Goal: Information Seeking & Learning: Learn about a topic

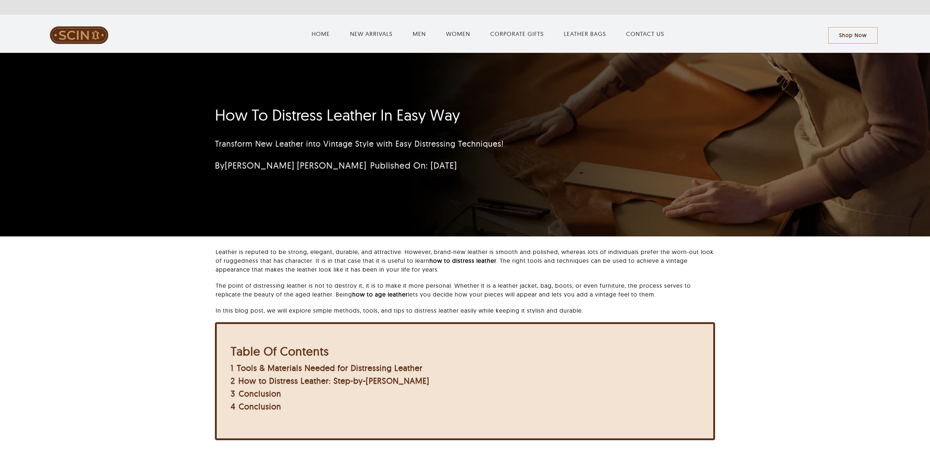
click at [407, 207] on div "How To Distress Leather In Easy Way Transform New Leather into Vintage Style wi…" at bounding box center [465, 144] width 521 height 183
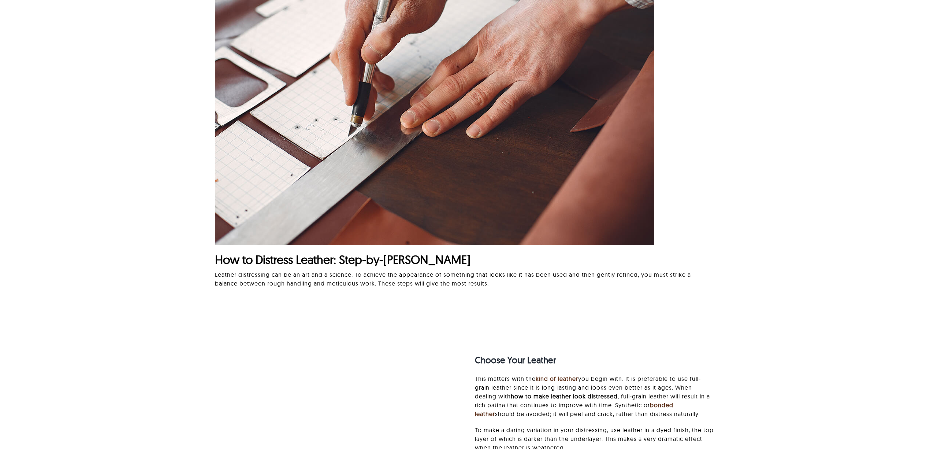
scroll to position [1319, 0]
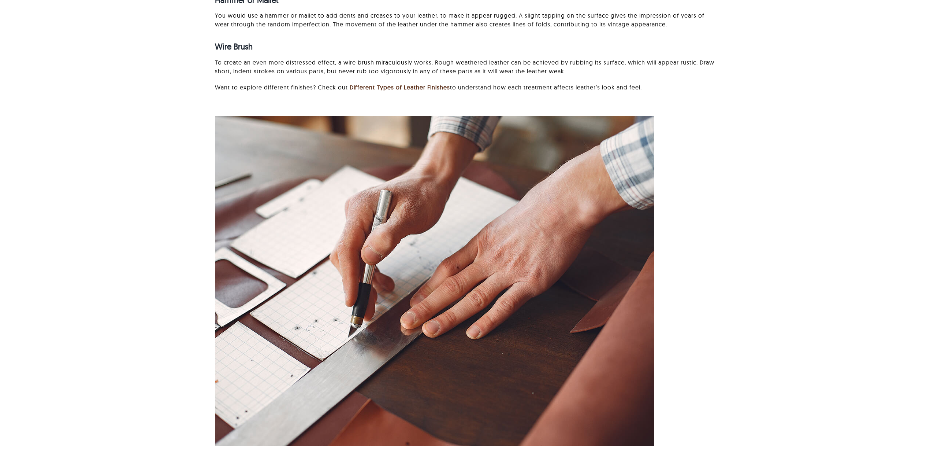
scroll to position [1221, 0]
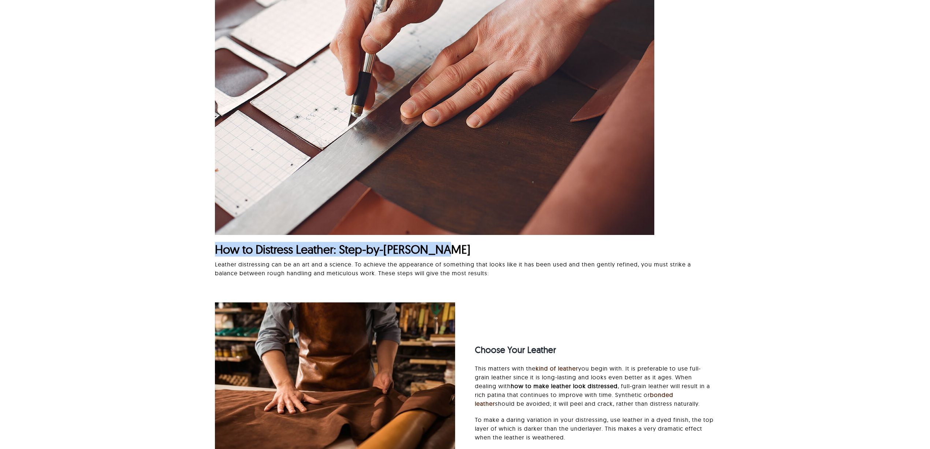
drag, startPoint x: 210, startPoint y: 248, endPoint x: 578, endPoint y: 249, distance: 367.4
click at [578, 249] on div "How to Distress Leather: Step-by-Step Guide Leather distressing can be an art a…" at bounding box center [465, 93] width 854 height 397
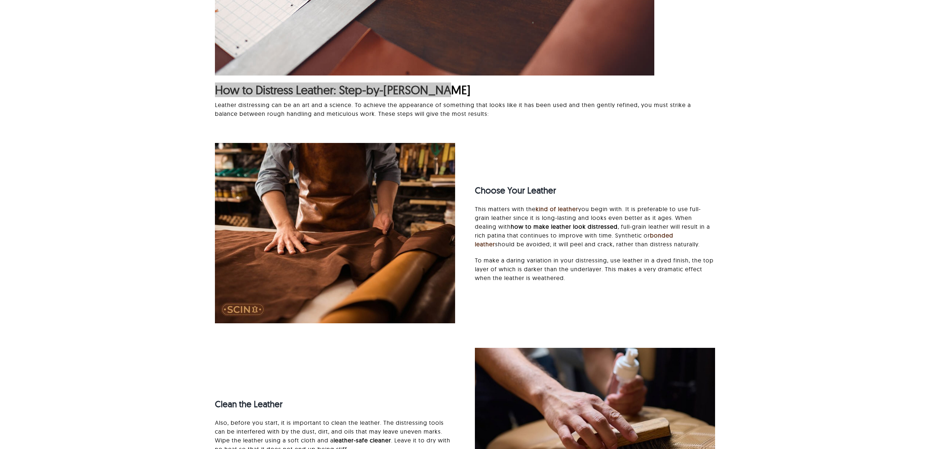
scroll to position [1319, 0]
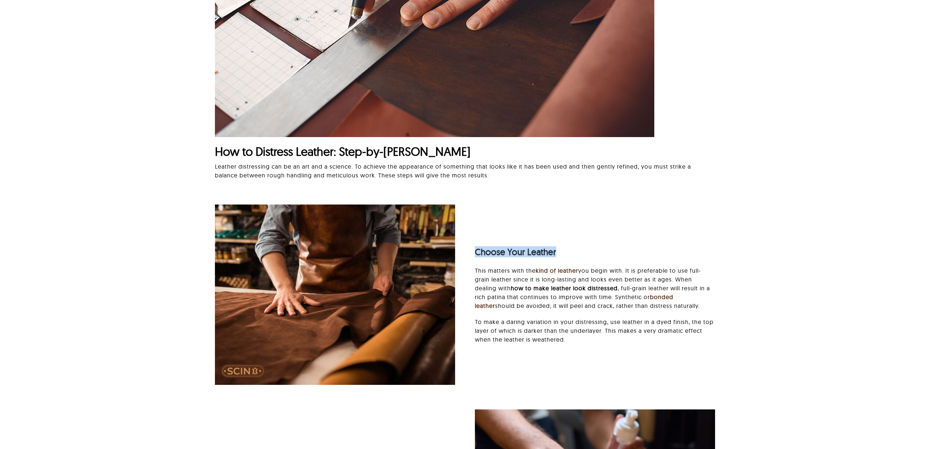
drag, startPoint x: 473, startPoint y: 248, endPoint x: 574, endPoint y: 248, distance: 100.4
click at [574, 248] on div "Choose Your Leather This matters with the kind of leather you begin with. It is…" at bounding box center [595, 294] width 260 height 113
click at [491, 254] on strong "Choose Your Leather" at bounding box center [515, 251] width 81 height 11
drag, startPoint x: 591, startPoint y: 254, endPoint x: 676, endPoint y: 256, distance: 85.4
click at [676, 256] on div "Choose Your Leather This matters with the kind of leather you begin with. It is…" at bounding box center [595, 294] width 260 height 113
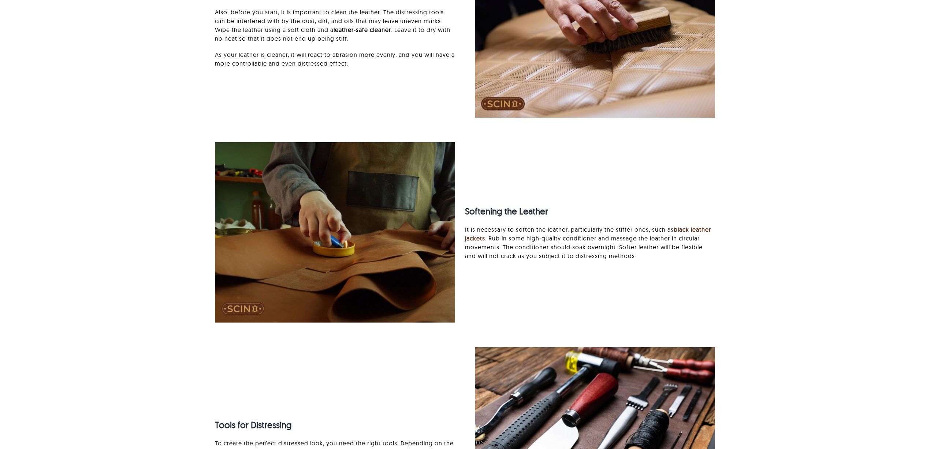
scroll to position [1661, 0]
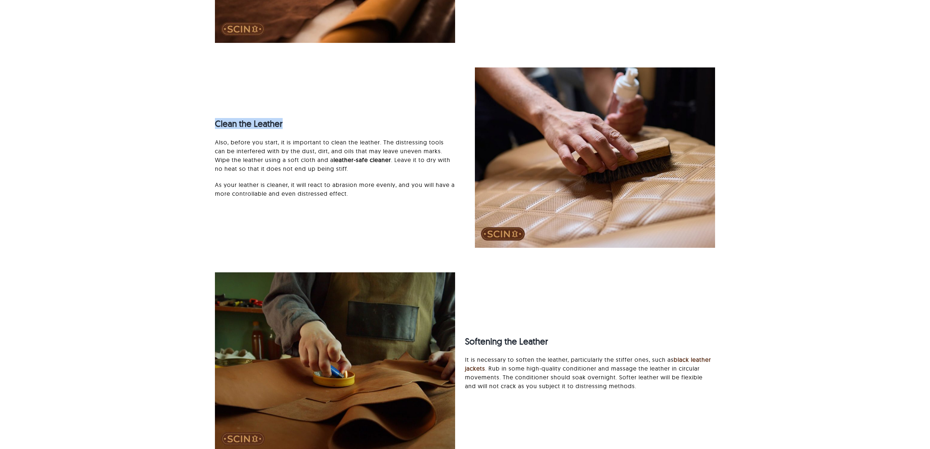
drag, startPoint x: 212, startPoint y: 129, endPoint x: 349, endPoint y: 130, distance: 137.4
click at [349, 130] on div "Clean the Leather Also, before you start, it is important to clean the leather.…" at bounding box center [335, 158] width 260 height 96
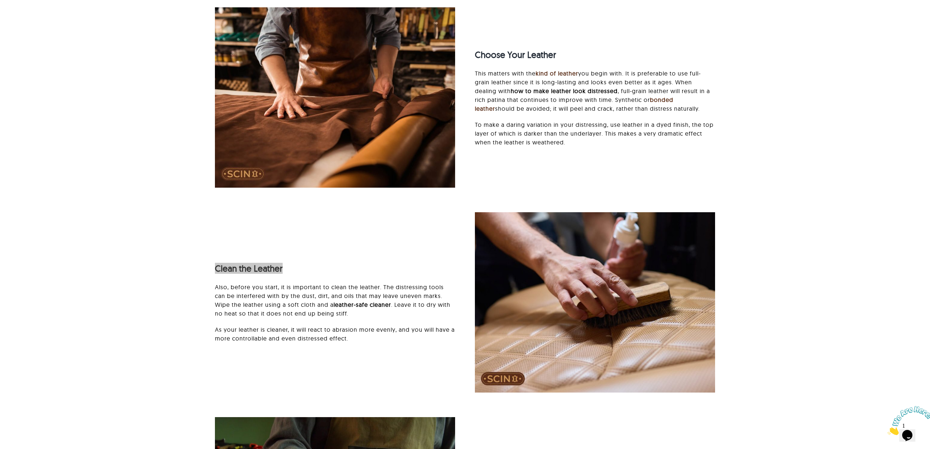
scroll to position [1367, 0]
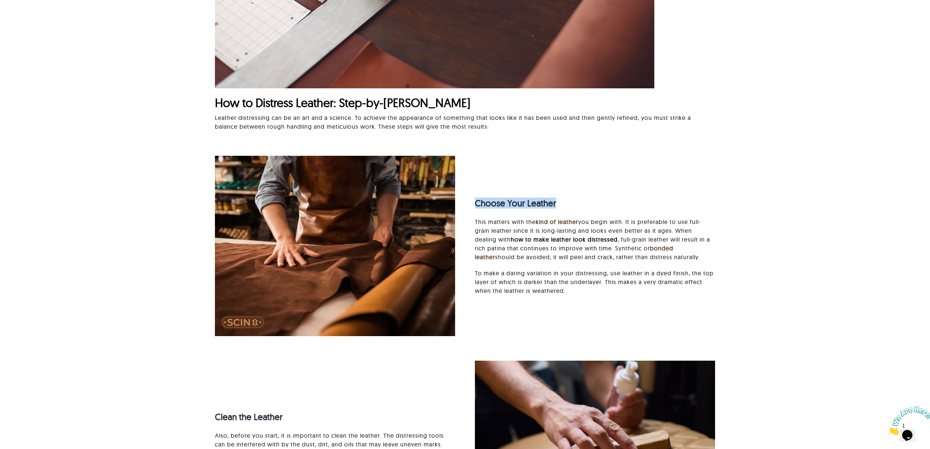
drag, startPoint x: 477, startPoint y: 195, endPoint x: 604, endPoint y: 196, distance: 126.7
click at [603, 196] on div "Choose Your Leather" at bounding box center [595, 203] width 240 height 28
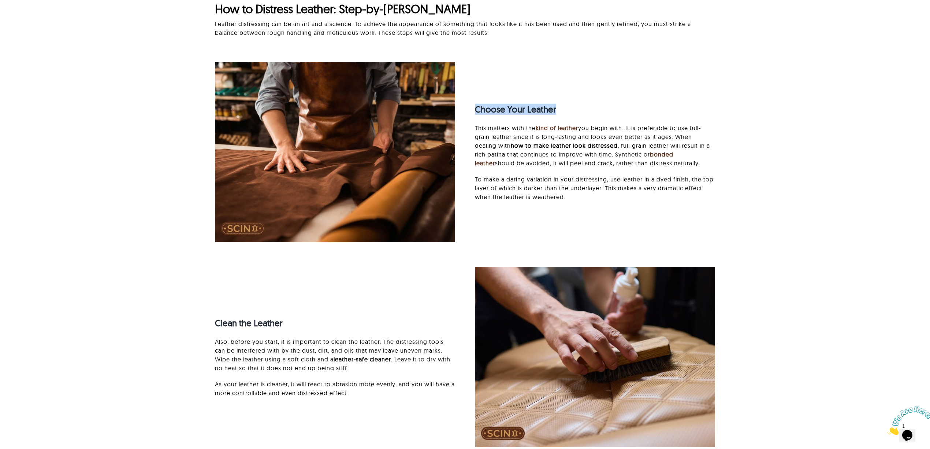
scroll to position [1514, 0]
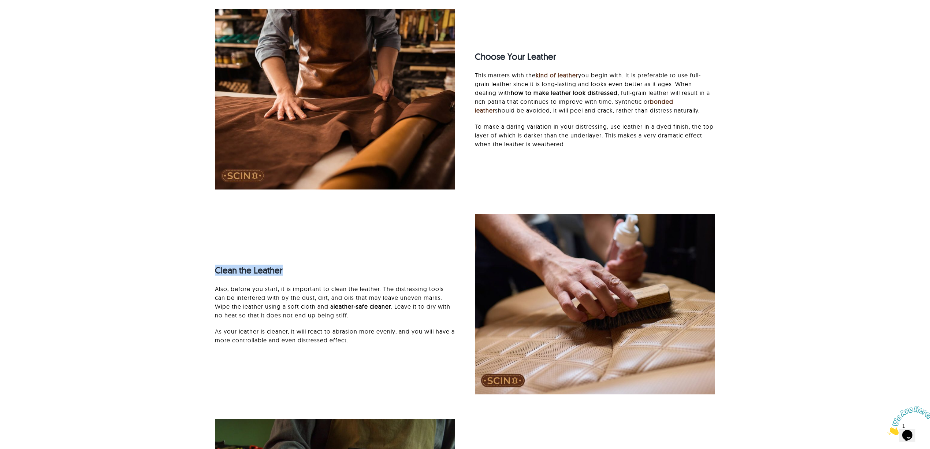
drag, startPoint x: 187, startPoint y: 262, endPoint x: 303, endPoint y: 263, distance: 115.8
click at [303, 263] on div "Choose Your Leather This matters with the kind of leather you begin with. It is…" at bounding box center [465, 408] width 854 height 819
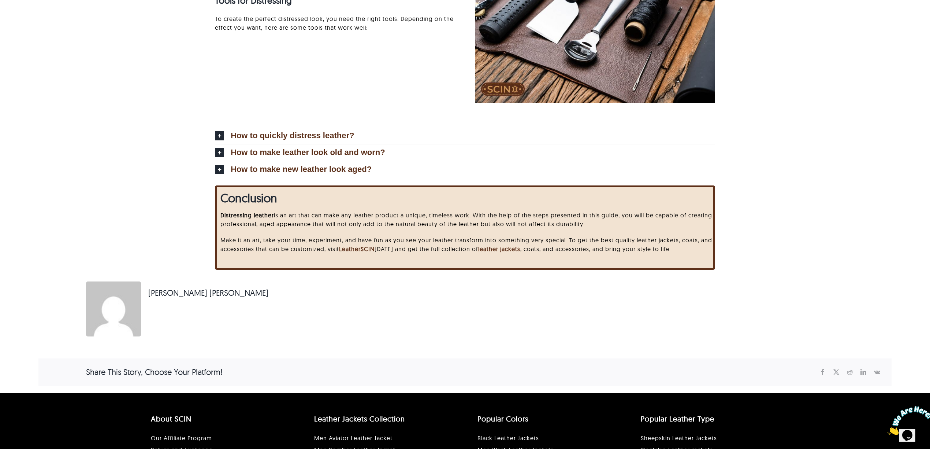
scroll to position [2373, 0]
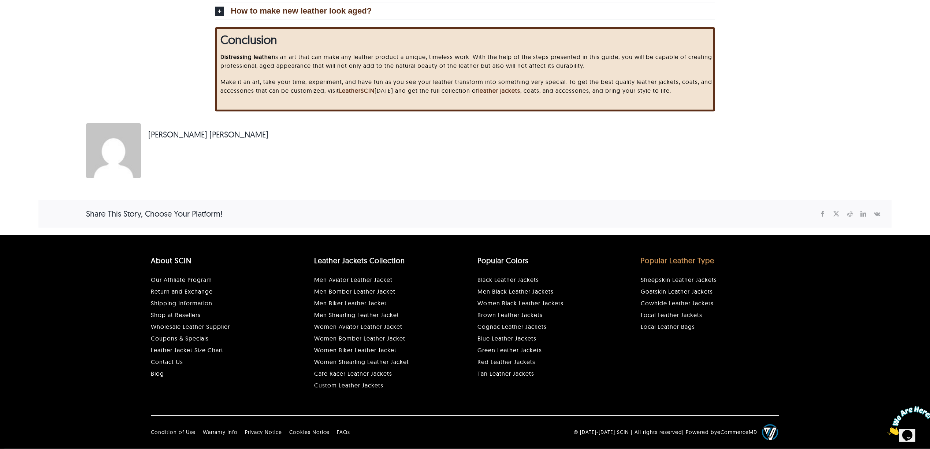
click at [670, 257] on link "Popular Leather Type" at bounding box center [678, 260] width 74 height 9
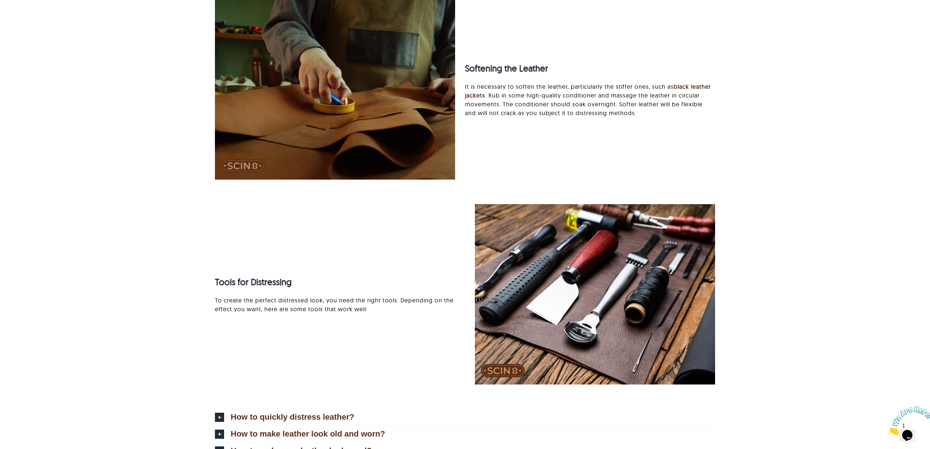
scroll to position [1543, 0]
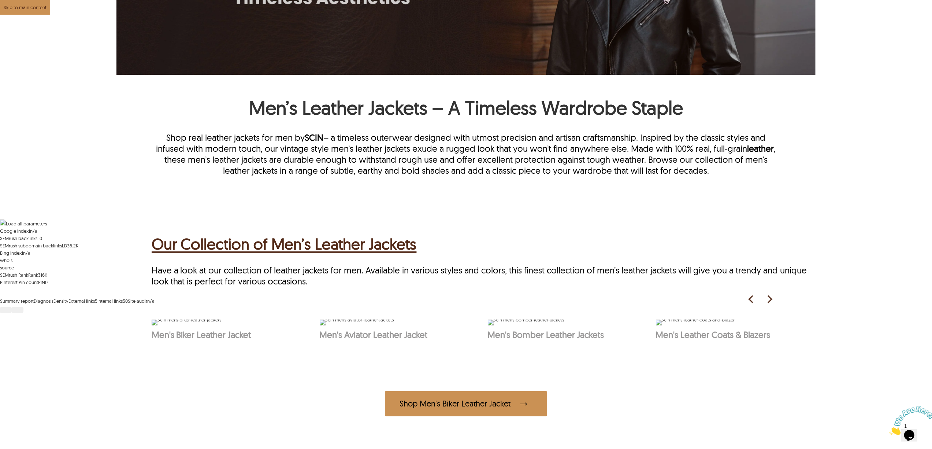
scroll to position [342, 0]
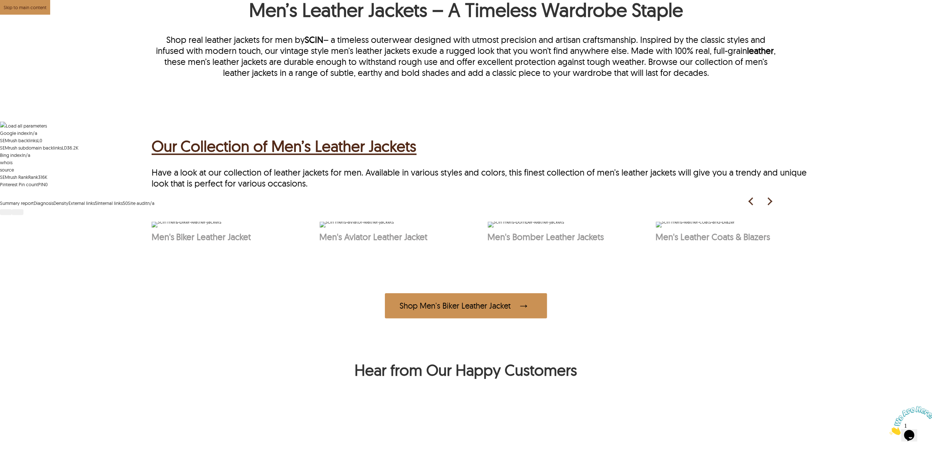
click at [303, 151] on h2 "Our Collection of Men’s Leather Jackets" at bounding box center [284, 145] width 265 height 23
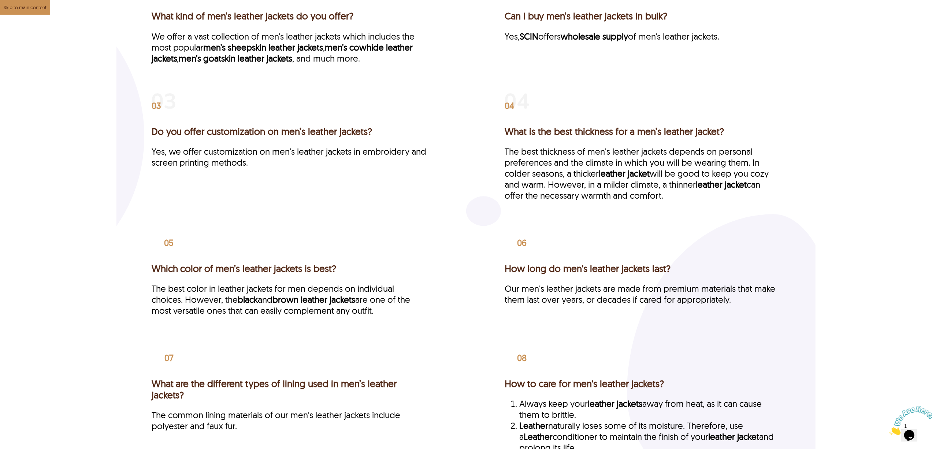
scroll to position [1758, 0]
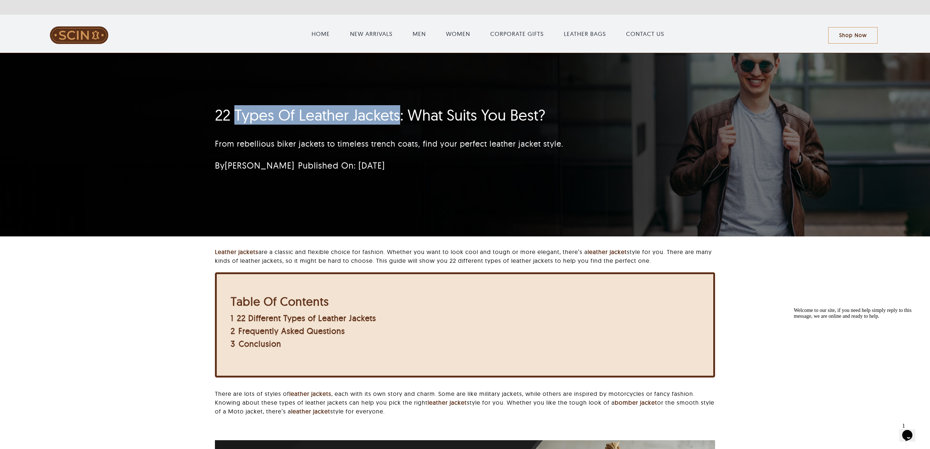
drag, startPoint x: 234, startPoint y: 119, endPoint x: 399, endPoint y: 120, distance: 164.5
click at [399, 120] on h1 "22 Types Of Leather Jackets: What Suits You Best?" at bounding box center [422, 115] width 414 height 18
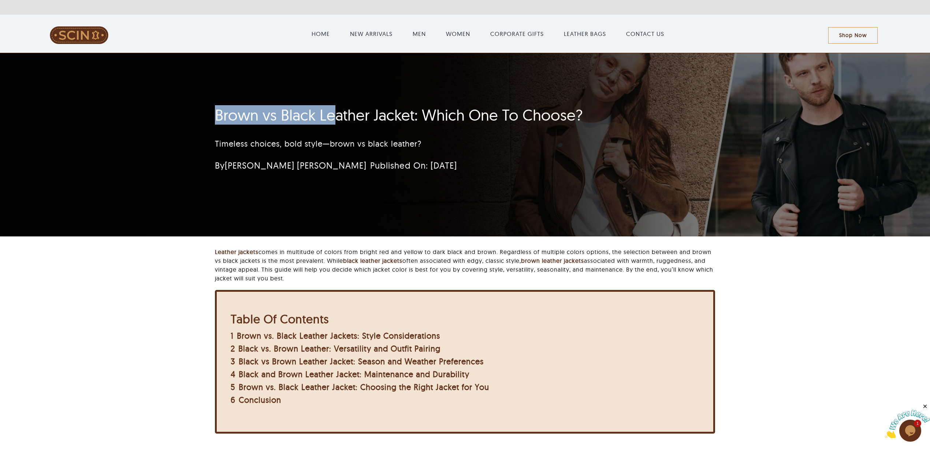
drag, startPoint x: 205, startPoint y: 110, endPoint x: 335, endPoint y: 114, distance: 129.7
click at [335, 114] on div "Brown vs Black Leather Jacket: Which One To Choose? Timeless choices, bold styl…" at bounding box center [422, 141] width 434 height 78
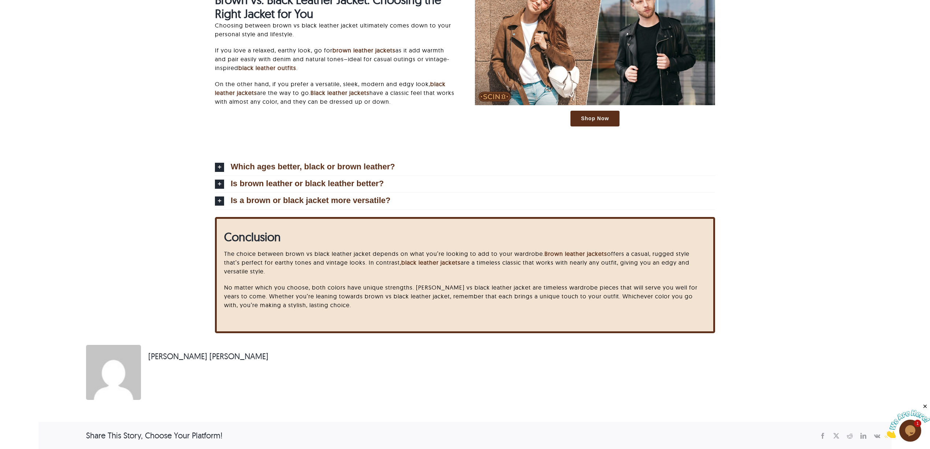
scroll to position [2392, 0]
